Goal: Navigation & Orientation: Find specific page/section

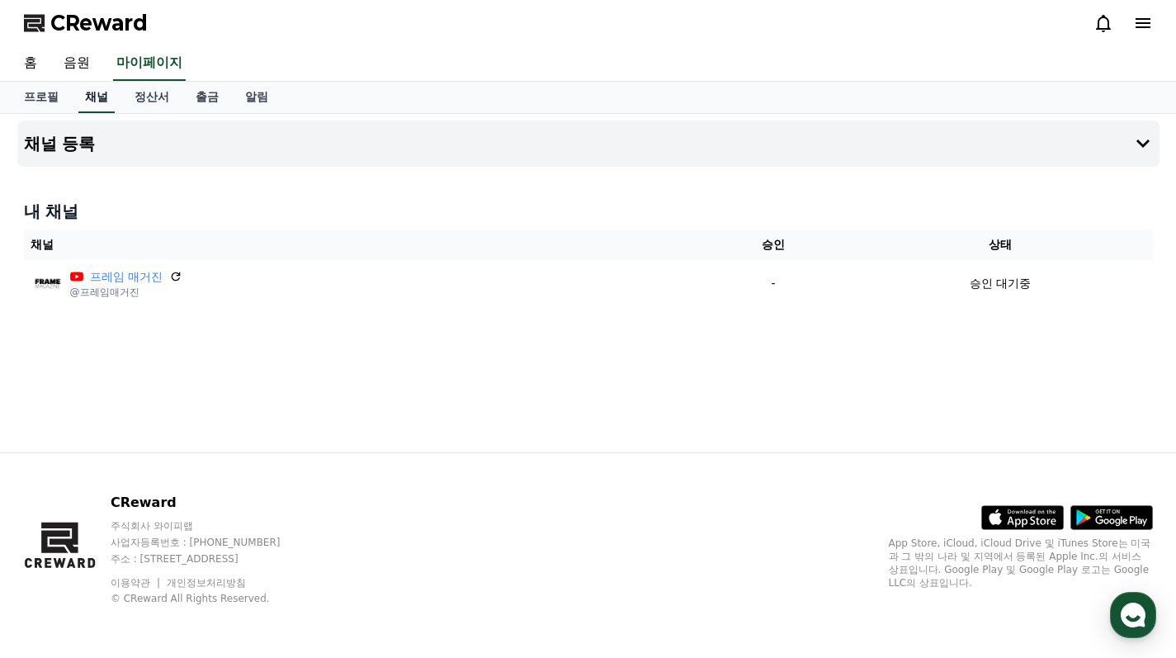
click at [98, 102] on link "채널" at bounding box center [96, 97] width 36 height 31
click at [44, 102] on link "프로필" at bounding box center [41, 97] width 61 height 31
select select "**********"
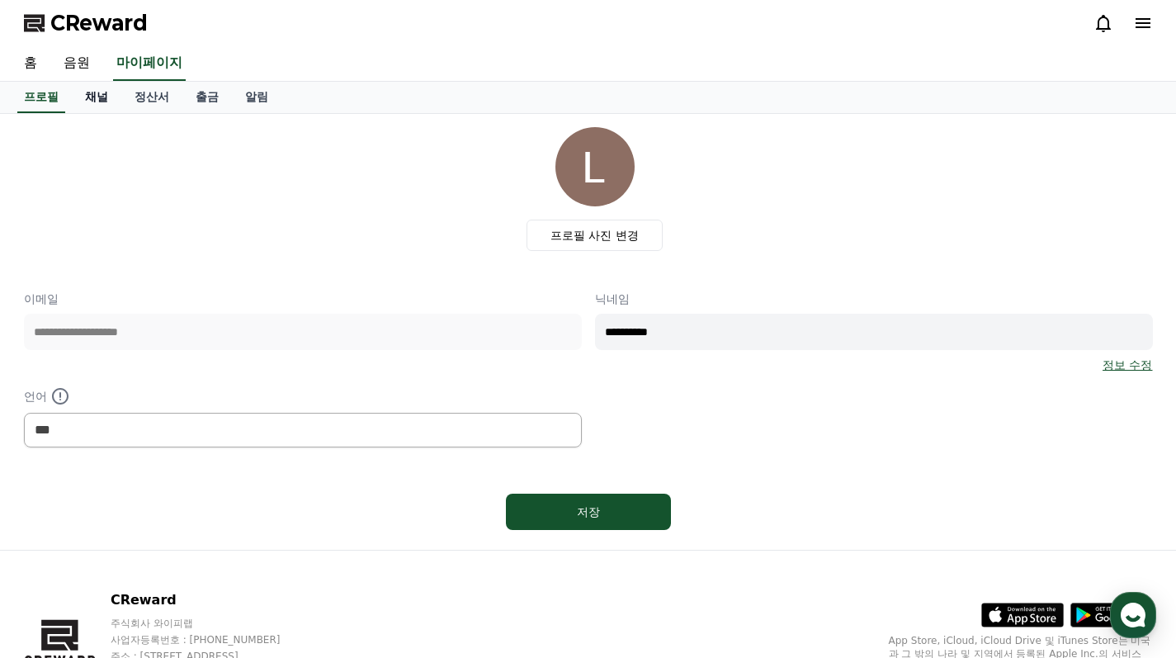
click at [88, 102] on link "채널" at bounding box center [97, 97] width 50 height 31
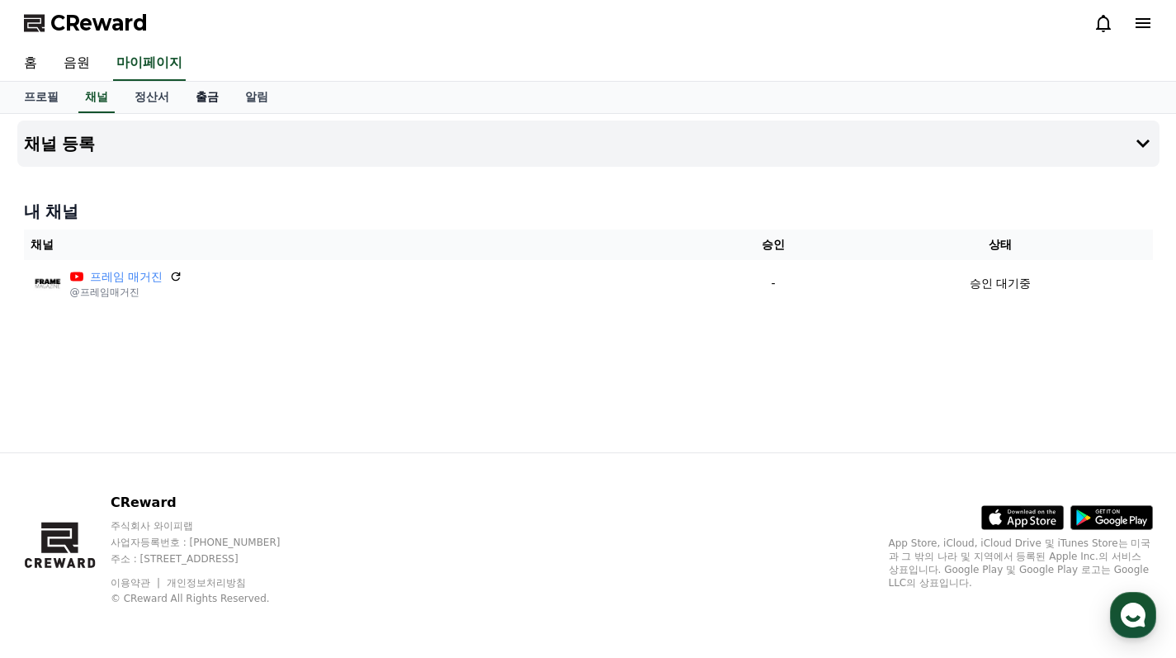
click at [189, 93] on link "출금" at bounding box center [207, 97] width 50 height 31
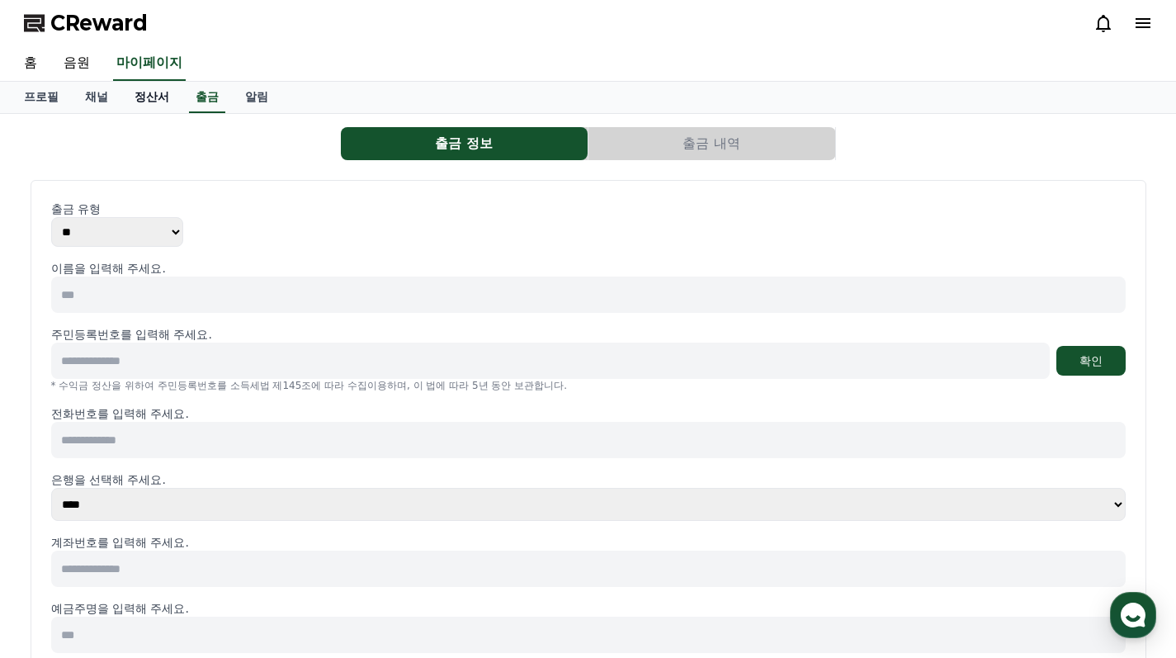
click at [131, 100] on link "정산서" at bounding box center [151, 97] width 61 height 31
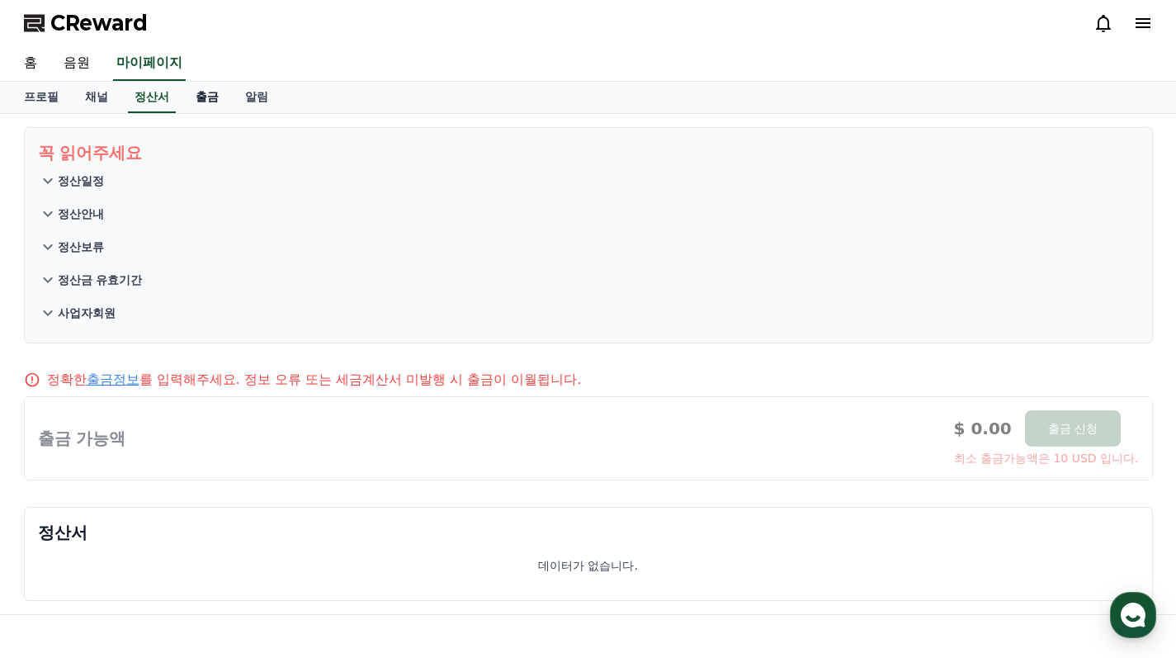
click at [184, 96] on link "출금" at bounding box center [207, 97] width 50 height 31
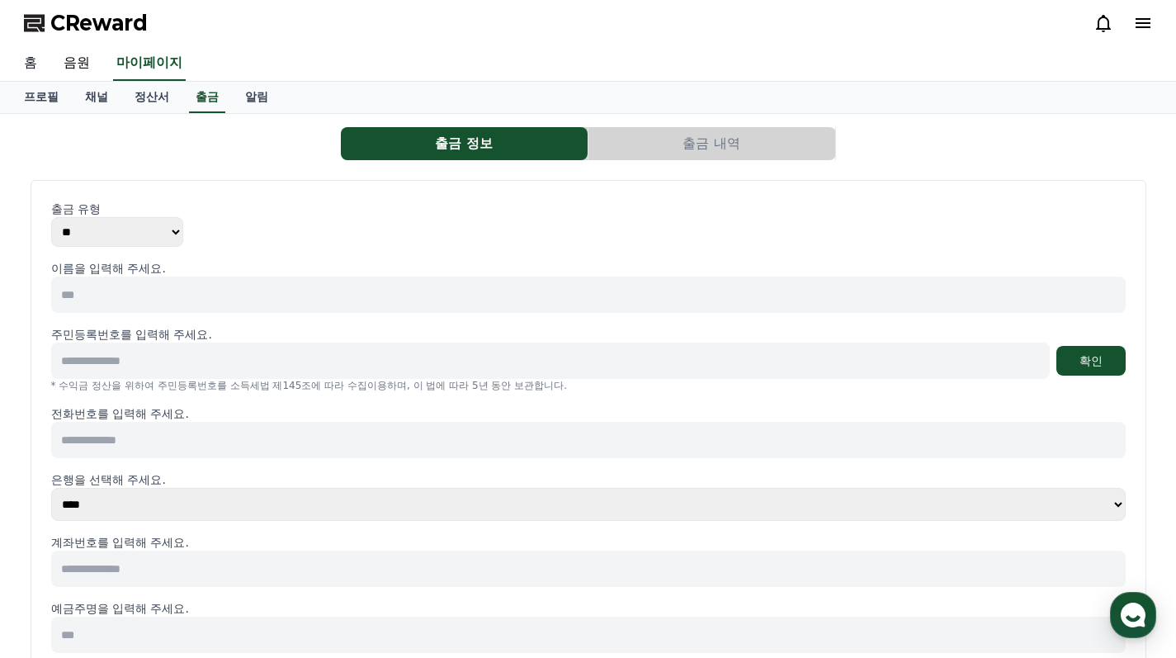
click at [35, 66] on link "홈" at bounding box center [31, 63] width 40 height 35
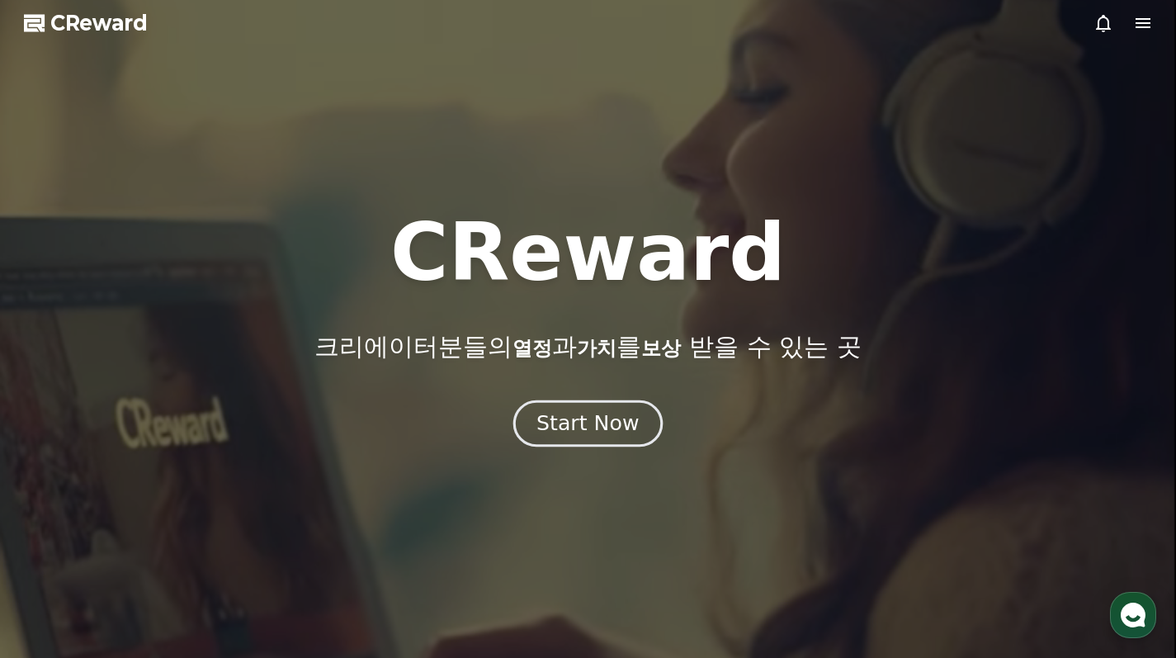
click at [584, 425] on div "Start Now" at bounding box center [588, 423] width 102 height 28
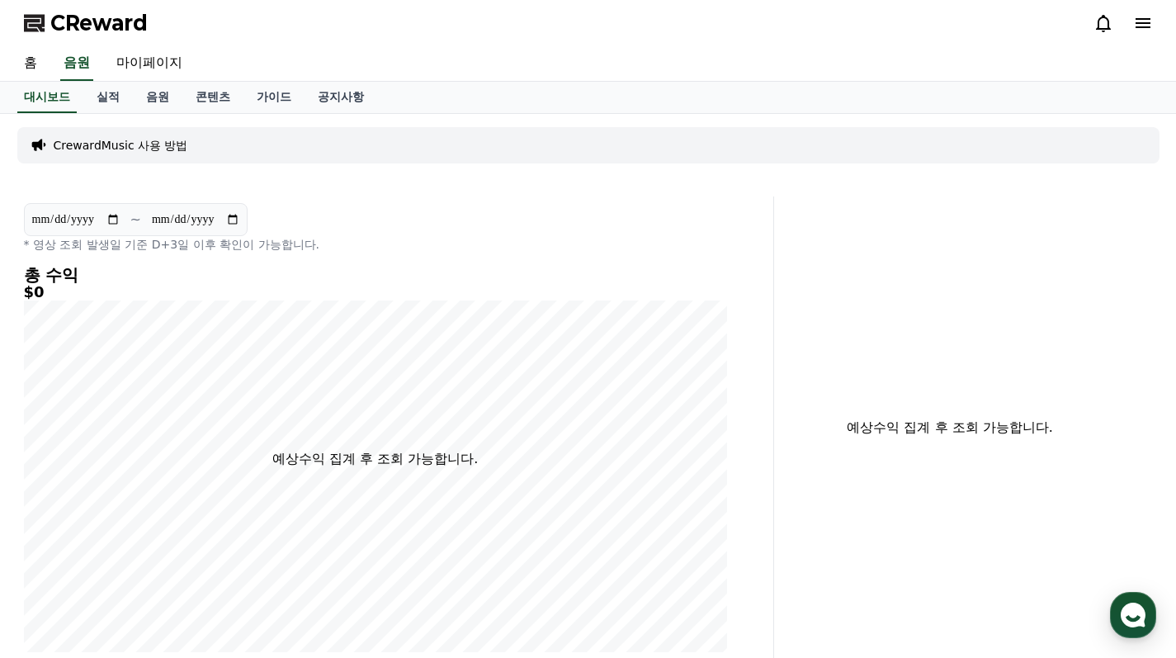
click at [132, 144] on p "CrewardMusic 사용 방법" at bounding box center [121, 145] width 135 height 17
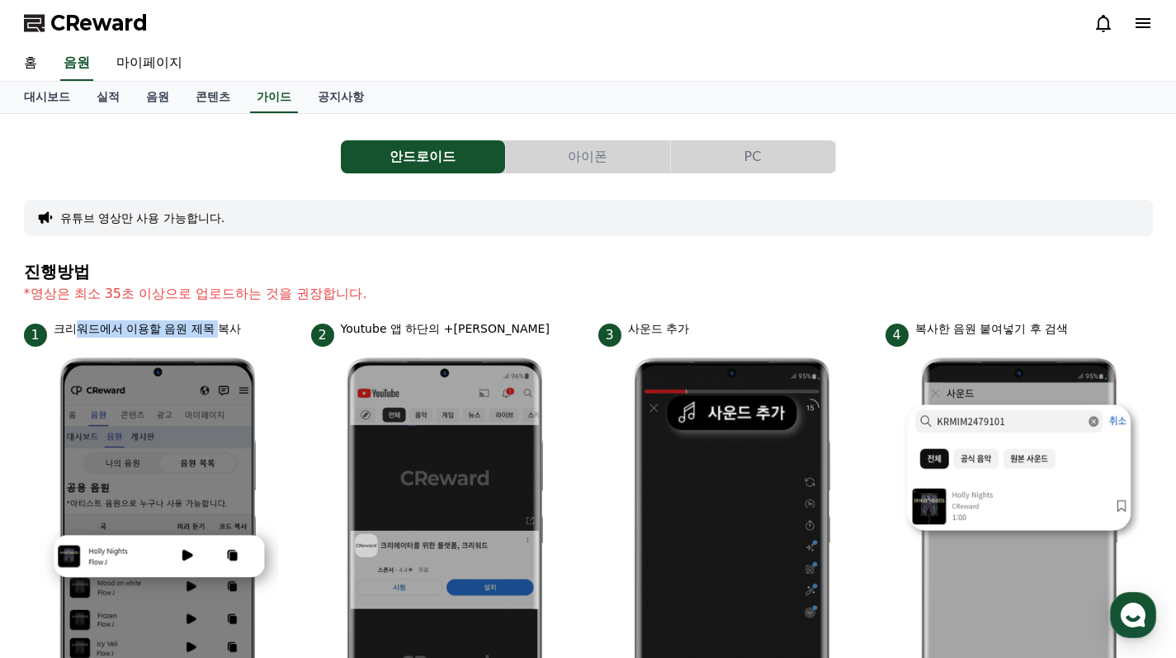
drag, startPoint x: 76, startPoint y: 330, endPoint x: 299, endPoint y: 327, distance: 222.9
click at [197, 328] on p "크리워드에서 이용할 음원 제목 복사" at bounding box center [148, 328] width 188 height 17
click at [354, 326] on p "Youtube 앱 하단의 +[PERSON_NAME]" at bounding box center [445, 328] width 209 height 17
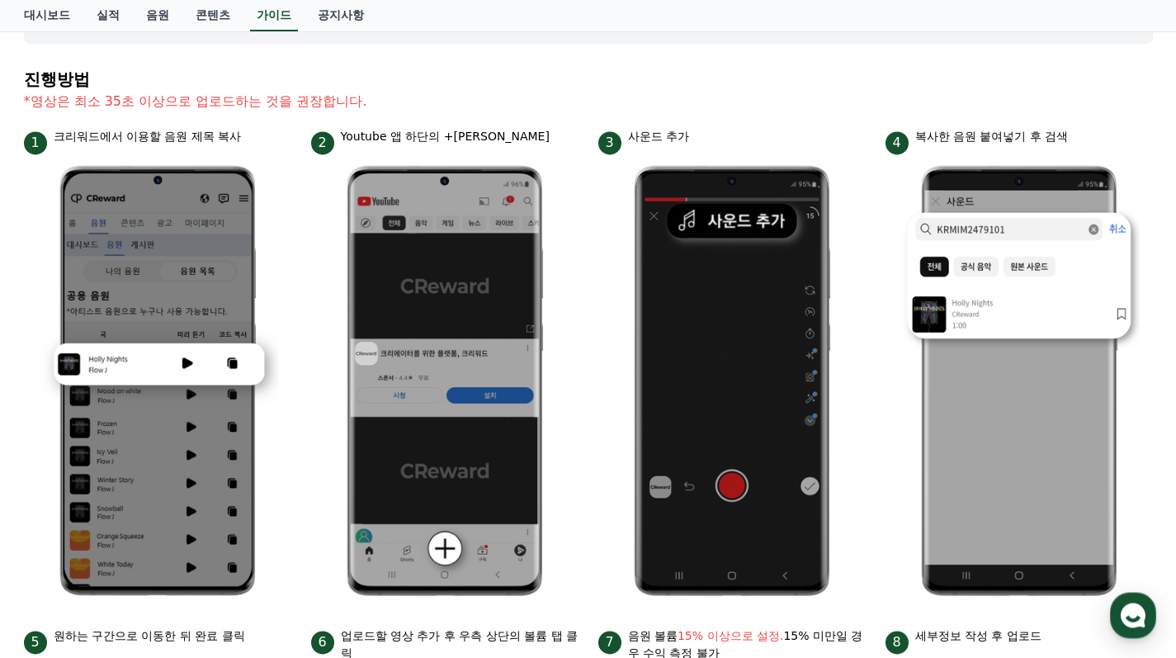
scroll to position [182, 0]
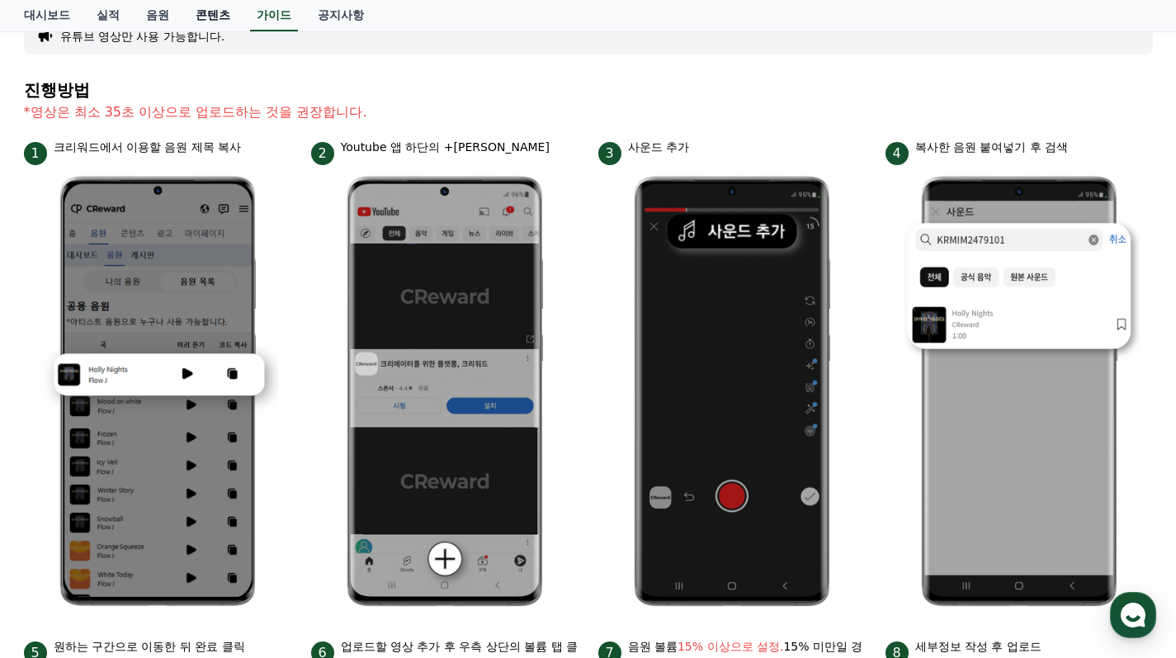
click at [196, 16] on link "콘텐츠" at bounding box center [212, 15] width 61 height 31
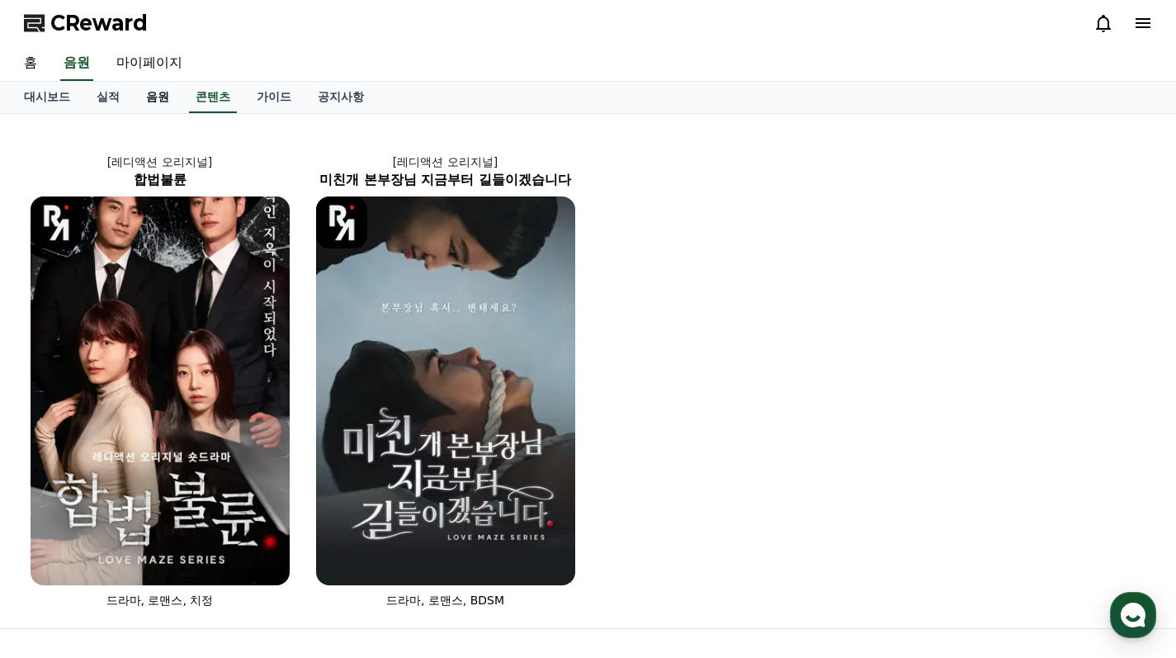
click at [145, 94] on link "음원" at bounding box center [158, 97] width 50 height 31
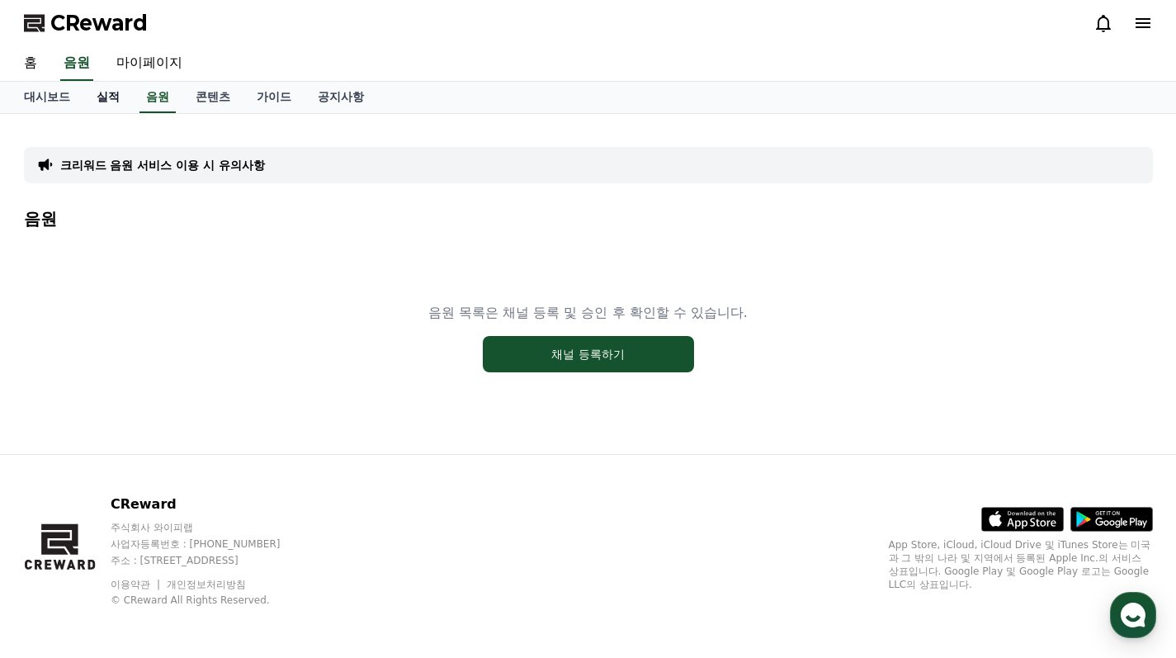
click at [106, 103] on link "실적" at bounding box center [108, 97] width 50 height 31
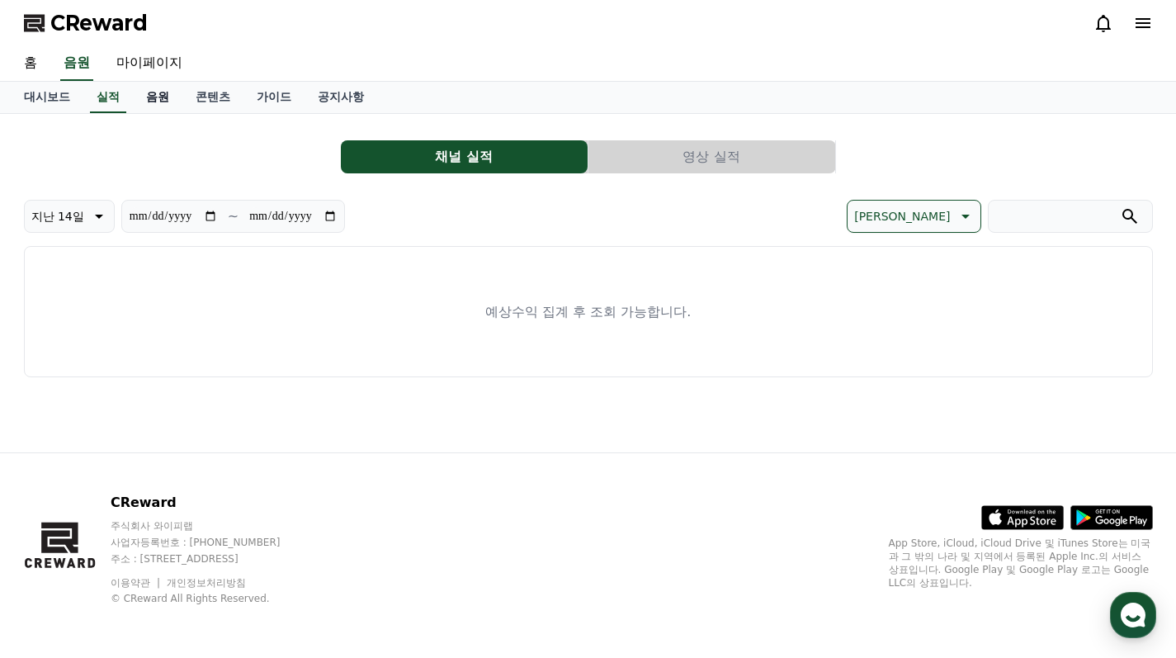
click at [144, 100] on link "음원" at bounding box center [158, 97] width 50 height 31
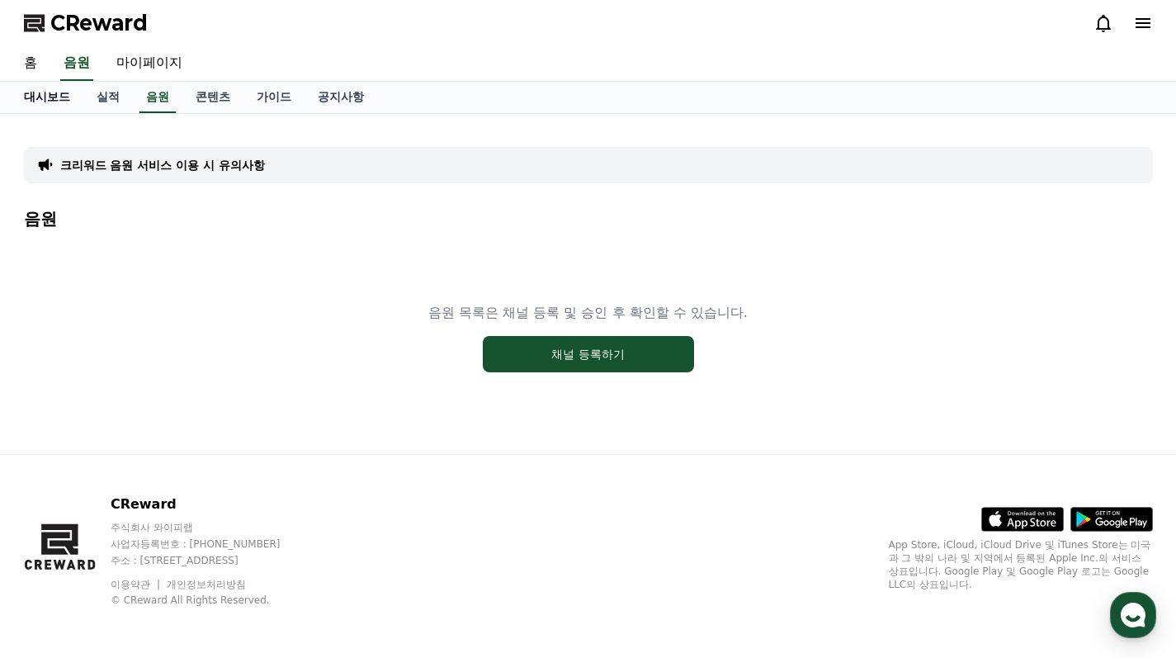
click at [51, 97] on link "대시보드" at bounding box center [47, 97] width 73 height 31
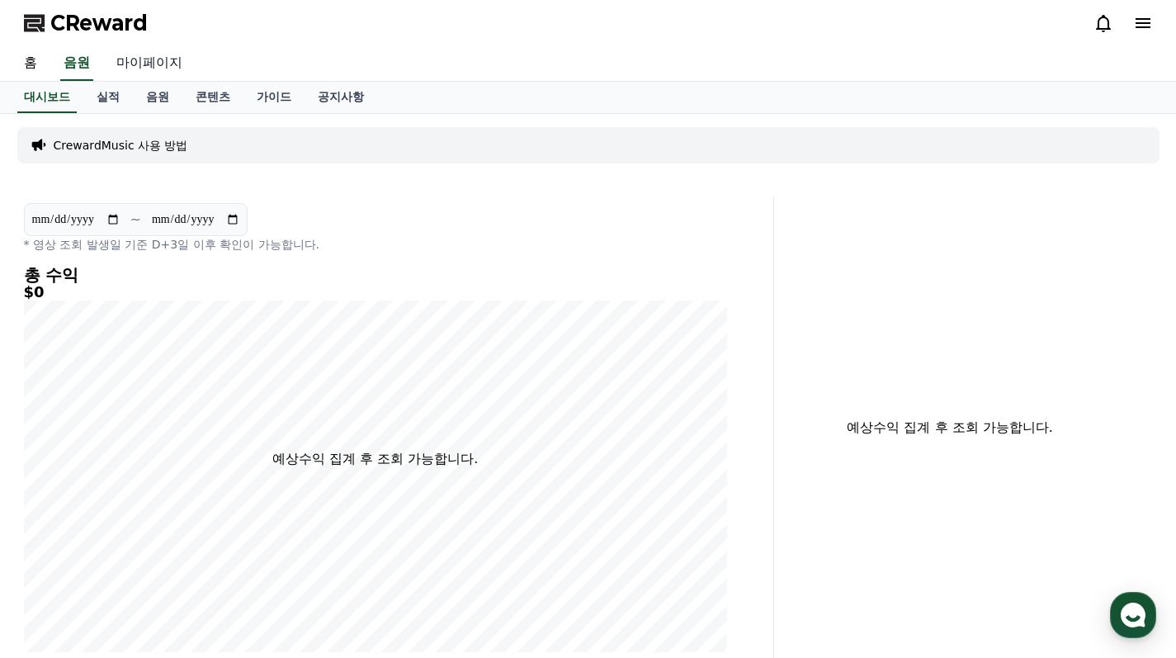
click at [134, 64] on link "마이페이지" at bounding box center [149, 63] width 92 height 35
select select "**********"
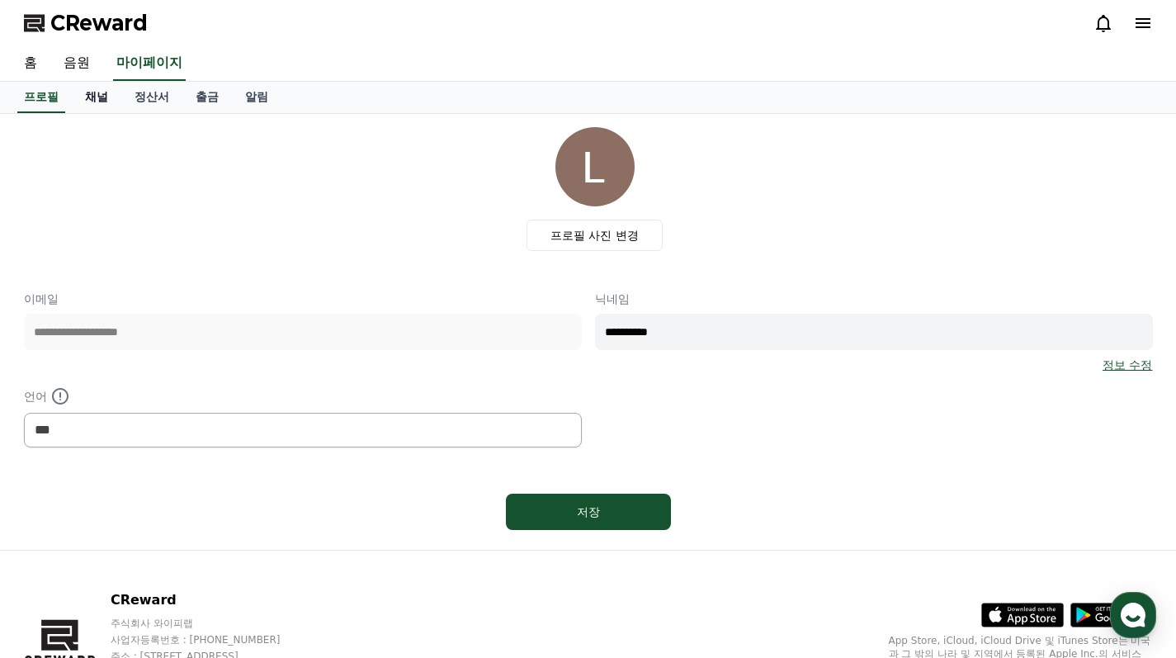
click at [90, 99] on link "채널" at bounding box center [97, 97] width 50 height 31
